Goal: Task Accomplishment & Management: Manage account settings

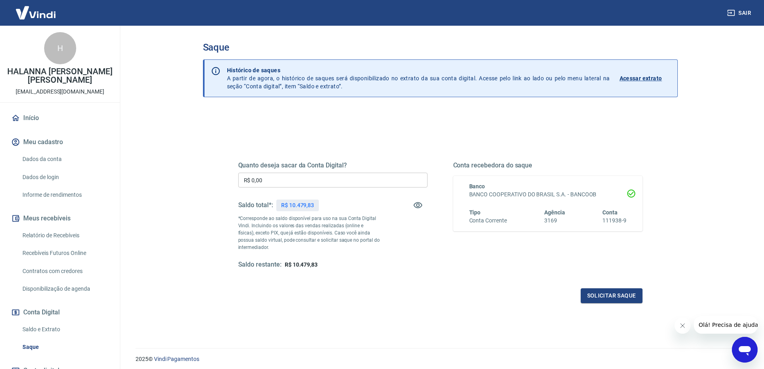
click at [635, 78] on p "Acessar extrato" at bounding box center [641, 78] width 43 height 8
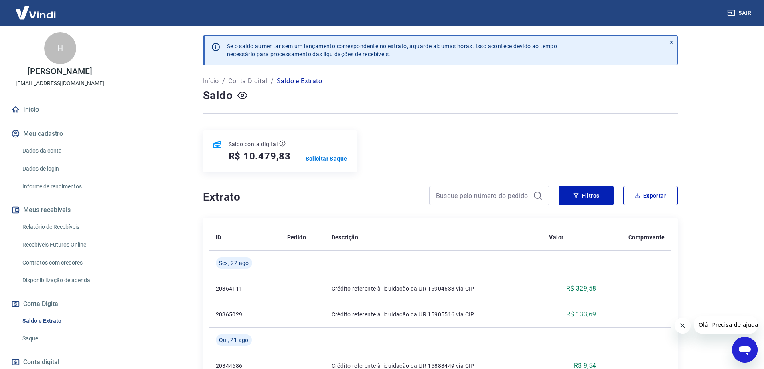
click at [44, 8] on img at bounding box center [36, 12] width 52 height 24
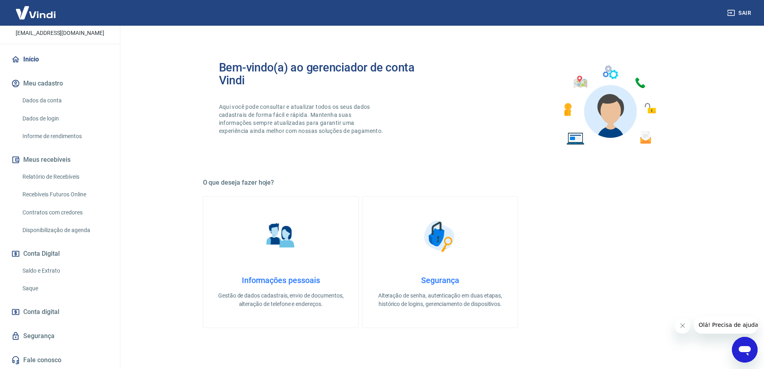
scroll to position [67, 0]
click at [36, 60] on link "Início" at bounding box center [60, 60] width 101 height 18
click at [57, 68] on div "Início Meu cadastro Dados da conta Dados de login Informe de rendimentos Meus r…" at bounding box center [60, 210] width 120 height 318
click at [51, 59] on link "Início" at bounding box center [60, 60] width 101 height 18
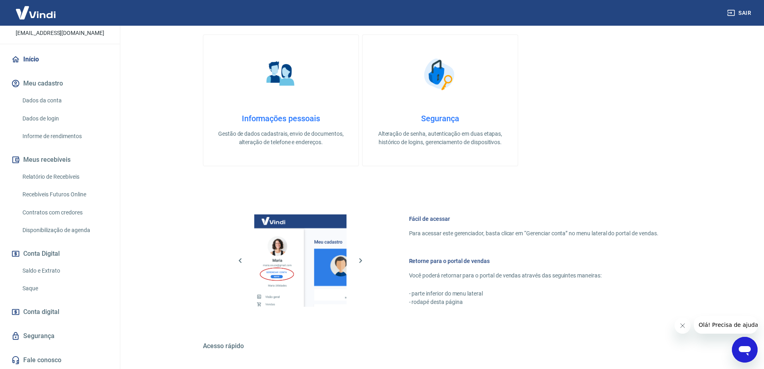
scroll to position [257, 0]
